Goal: Find specific page/section: Find specific page/section

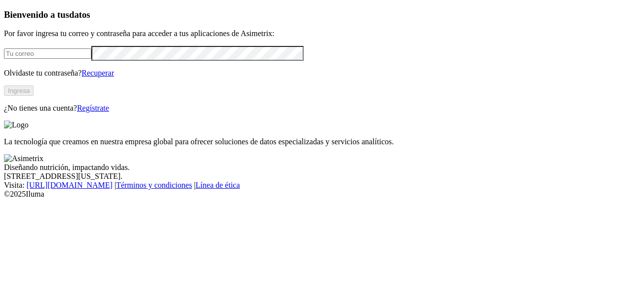
type input "[PERSON_NAME][EMAIL_ADDRESS][PERSON_NAME][DOMAIN_NAME]"
click at [34, 96] on button "Ingresa" at bounding box center [19, 90] width 30 height 10
